Goal: Task Accomplishment & Management: Use online tool/utility

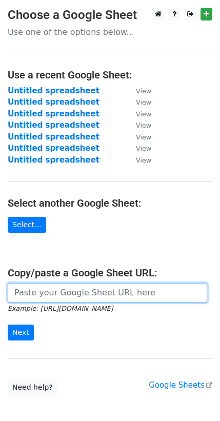
click at [66, 292] on input "url" at bounding box center [108, 293] width 200 height 20
paste input "[URL][DOMAIN_NAME]"
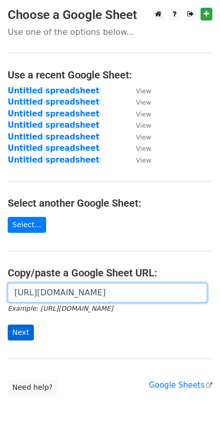
type input "[URL][DOMAIN_NAME]"
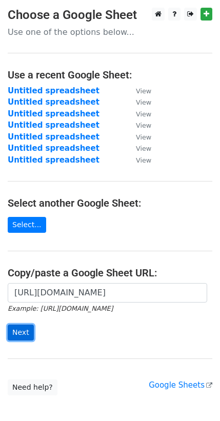
scroll to position [0, 0]
click at [22, 336] on input "Next" at bounding box center [21, 333] width 26 height 16
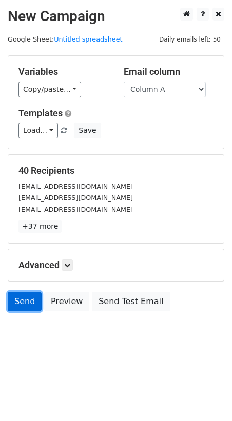
click at [22, 296] on link "Send" at bounding box center [25, 302] width 34 height 20
